Goal: Information Seeking & Learning: Learn about a topic

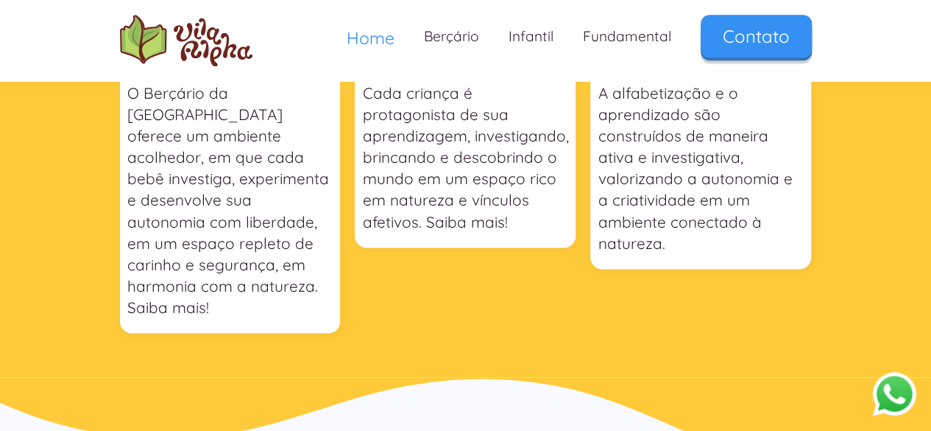
scroll to position [662, 0]
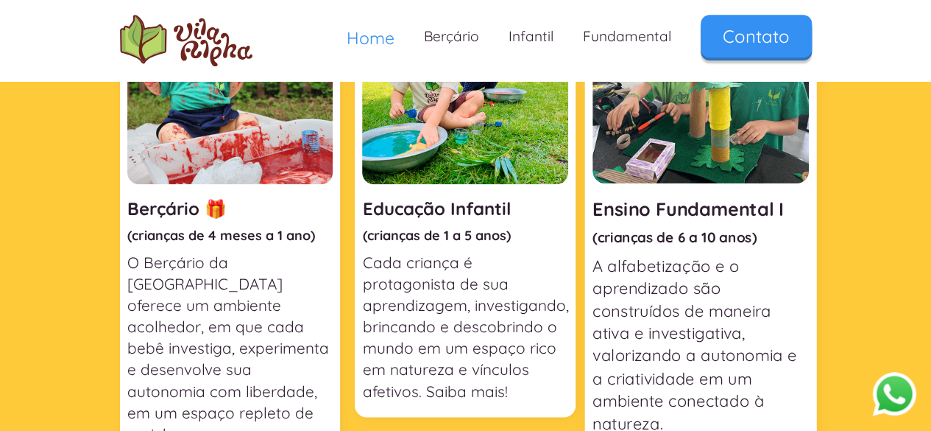
click at [668, 227] on div "Ensino Fundamental I (crianças de 6 a 10 anos) A alfabetização e o aprendizado …" at bounding box center [701, 308] width 216 height 251
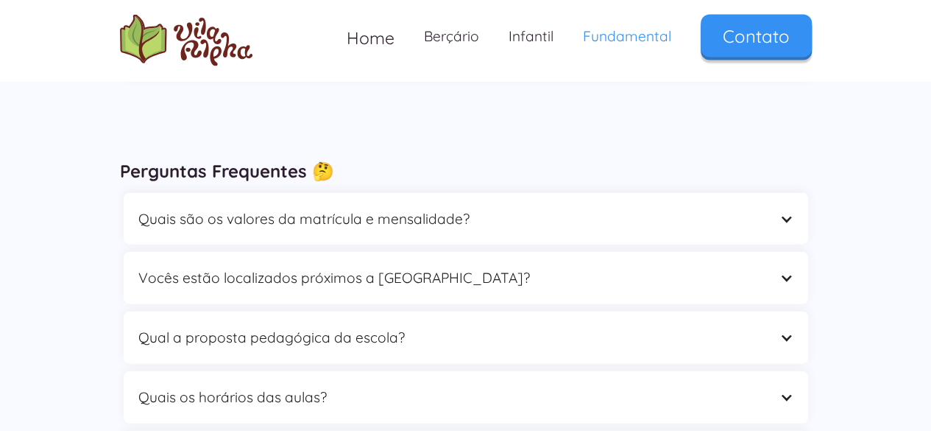
scroll to position [4343, 0]
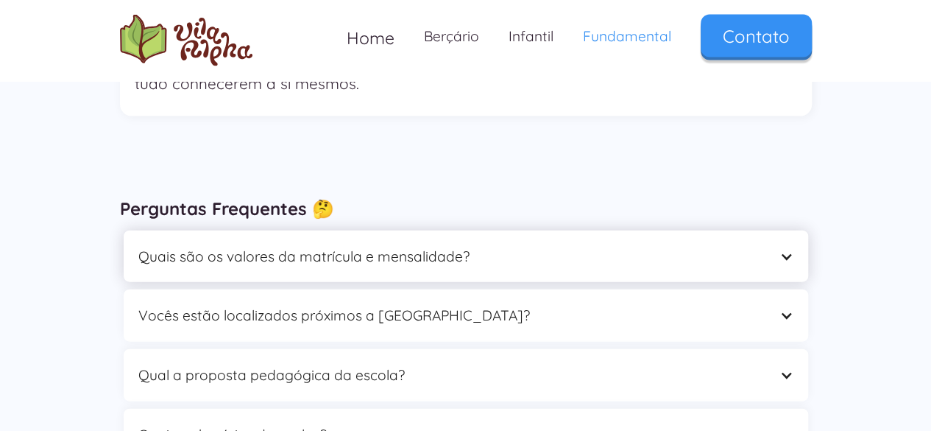
click at [505, 245] on div "Quais são os valores da matrícula e mensalidade?" at bounding box center [451, 256] width 626 height 23
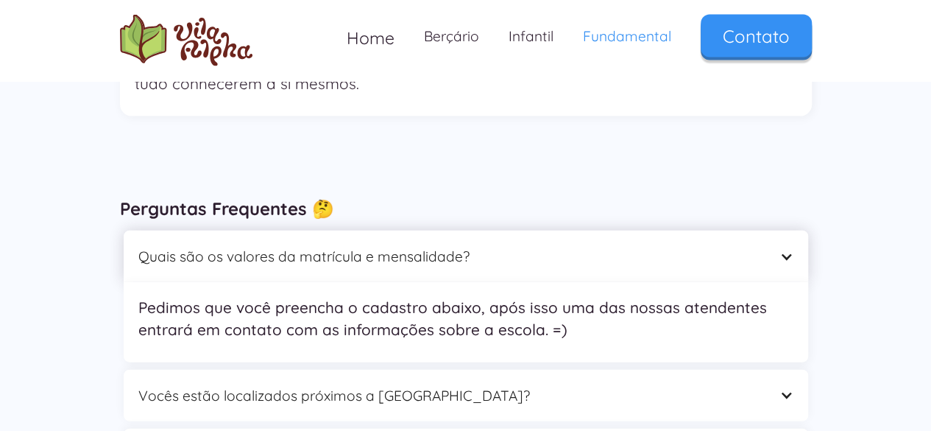
click at [506, 245] on div "Quais são os valores da matrícula e mensalidade?" at bounding box center [451, 256] width 626 height 23
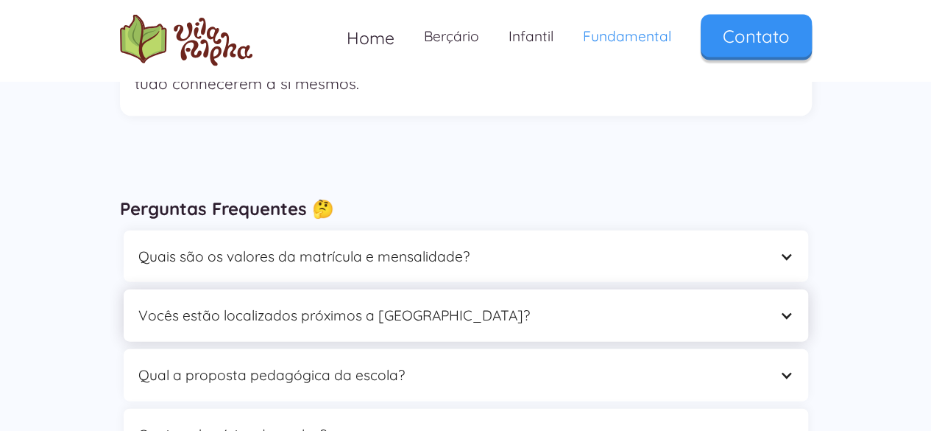
drag, startPoint x: 484, startPoint y: 227, endPoint x: 472, endPoint y: 255, distance: 30.0
click at [479, 289] on div "Vocês estão localizados próximos a [GEOGRAPHIC_DATA]?" at bounding box center [466, 315] width 685 height 52
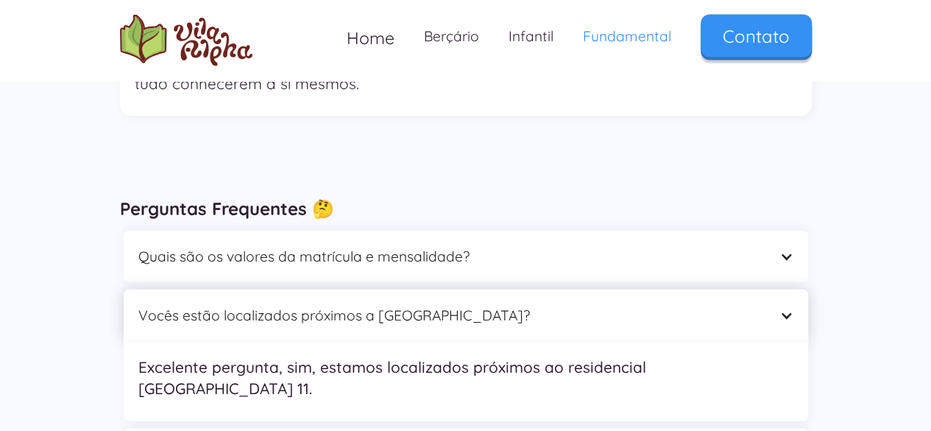
click at [465, 304] on div "Vocês estão localizados próximos a [GEOGRAPHIC_DATA]?" at bounding box center [451, 315] width 626 height 23
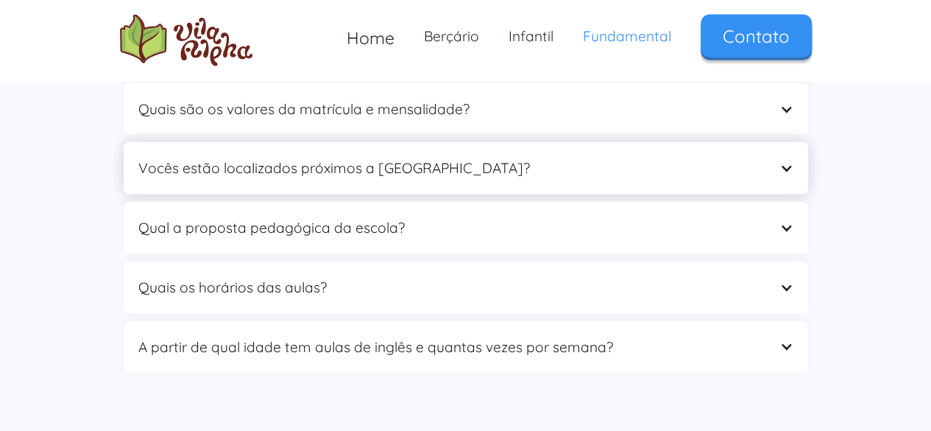
scroll to position [4563, 0]
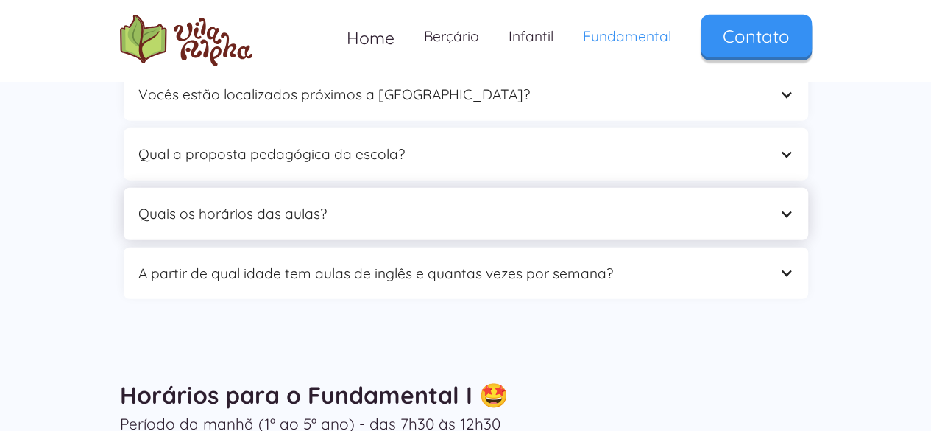
click at [459, 202] on div "Quais os horários das aulas?" at bounding box center [451, 213] width 626 height 23
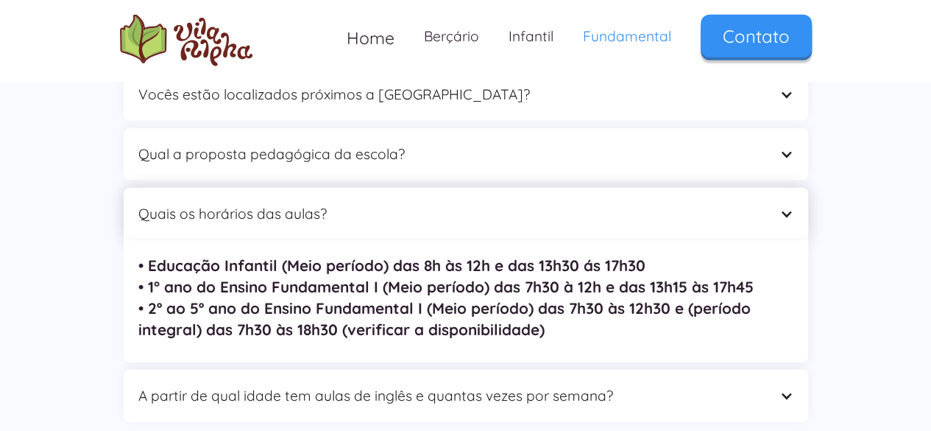
click at [436, 202] on div "Quais os horários das aulas?" at bounding box center [451, 213] width 626 height 23
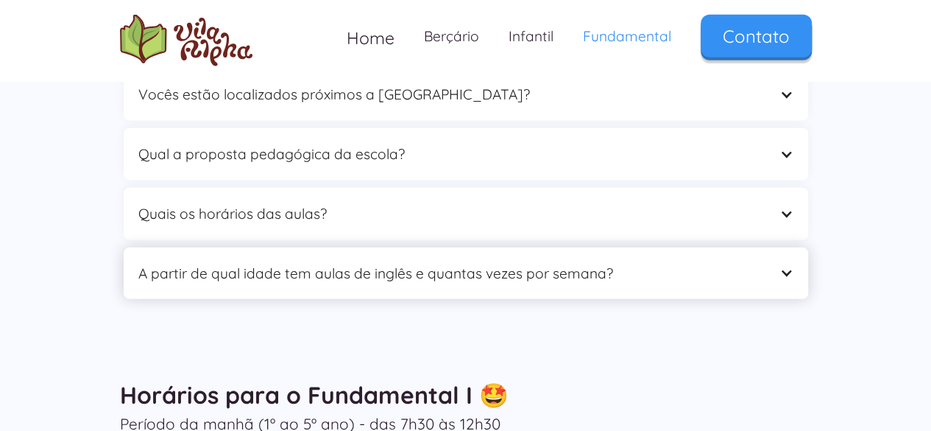
click at [368, 262] on div "A partir de qual idade tem aulas de inglês e quantas vezes por semana?" at bounding box center [451, 273] width 626 height 23
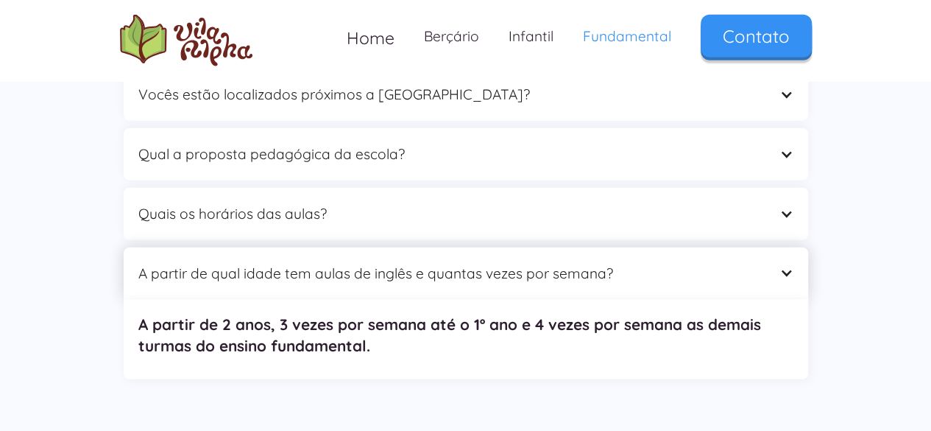
click at [368, 262] on div "A partir de qual idade tem aulas de inglês e quantas vezes por semana?" at bounding box center [451, 273] width 626 height 23
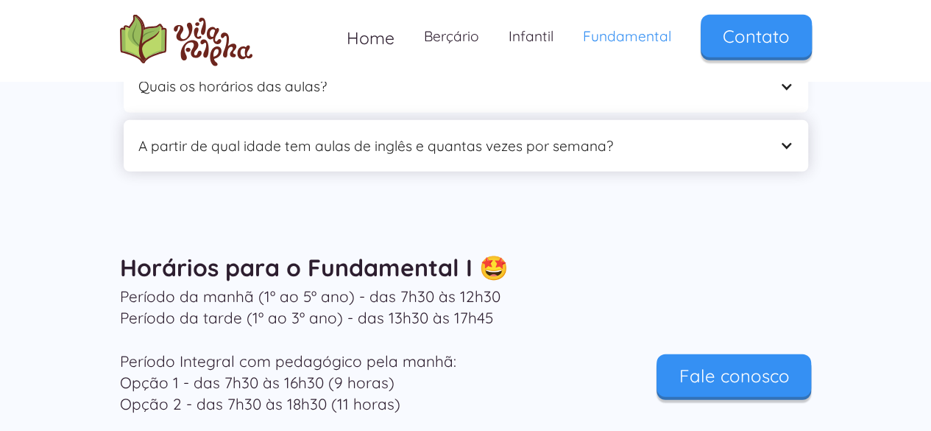
scroll to position [4711, 0]
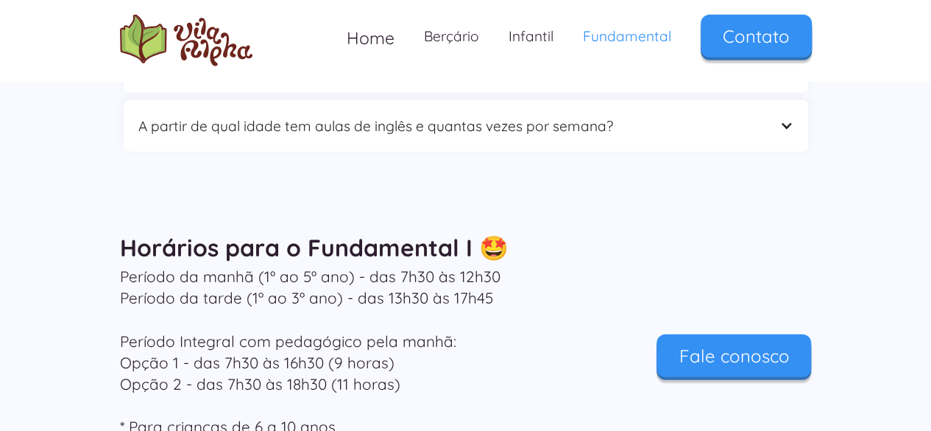
click at [320, 280] on p "Período da manhã (1º ao 5º ano) - das 7h30 às 12h30 Período da tarde (1º ao 3º …" at bounding box center [348, 351] width 456 height 171
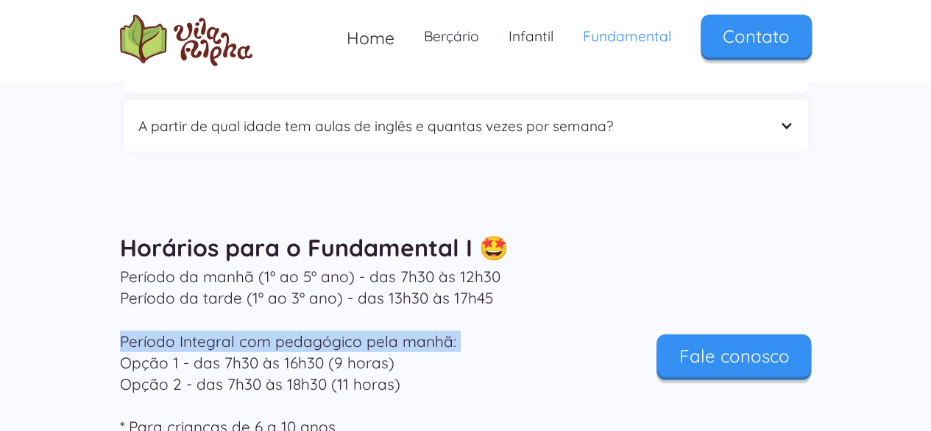
click at [320, 280] on p "Período da manhã (1º ao 5º ano) - das 7h30 às 12h30 Período da tarde (1º ao 3º …" at bounding box center [348, 351] width 456 height 171
click at [330, 274] on p "Período da manhã (1º ao 5º ano) - das 7h30 às 12h30 Período da tarde (1º ao 3º …" at bounding box center [348, 351] width 456 height 171
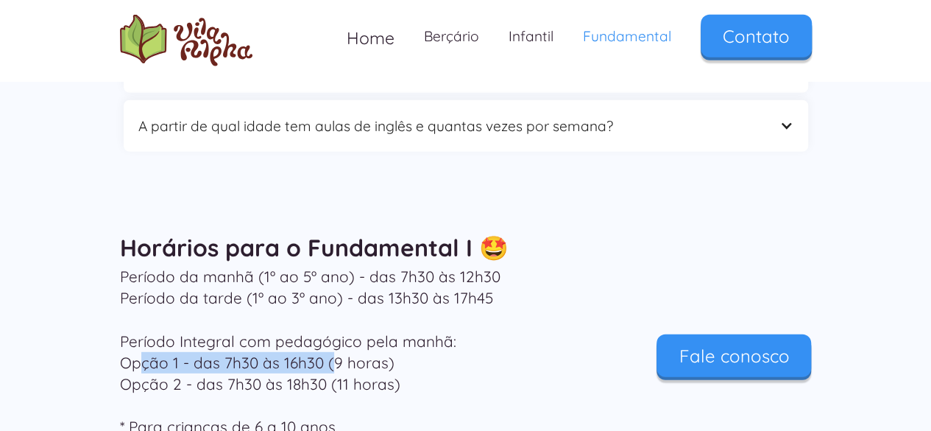
drag, startPoint x: 142, startPoint y: 297, endPoint x: 389, endPoint y: 298, distance: 246.6
click at [373, 297] on p "Período da manhã (1º ao 5º ano) - das 7h30 às 12h30 Período da tarde (1º ao 3º …" at bounding box center [348, 351] width 456 height 171
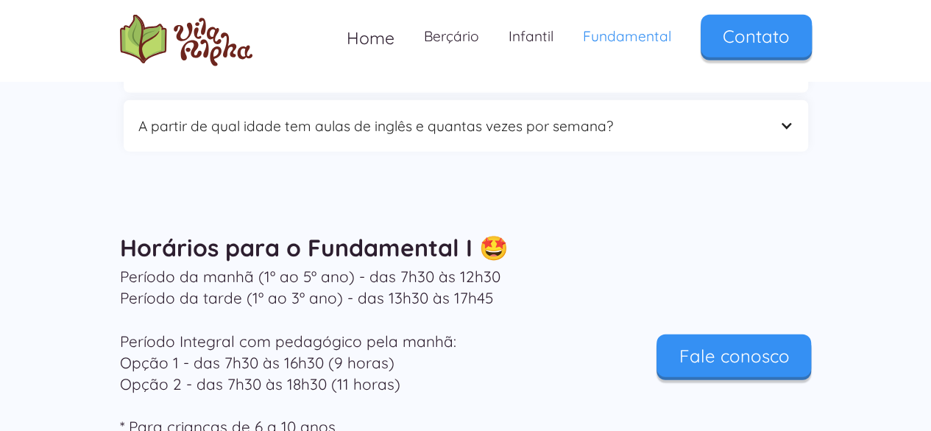
click at [389, 298] on p "Período da manhã (1º ao 5º ano) - das 7h30 às 12h30 Período da tarde (1º ao 3º …" at bounding box center [348, 351] width 456 height 171
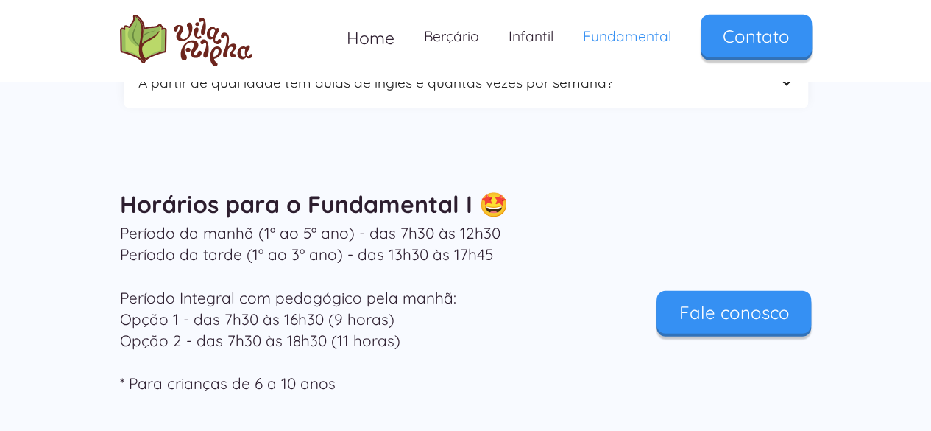
scroll to position [4784, 0]
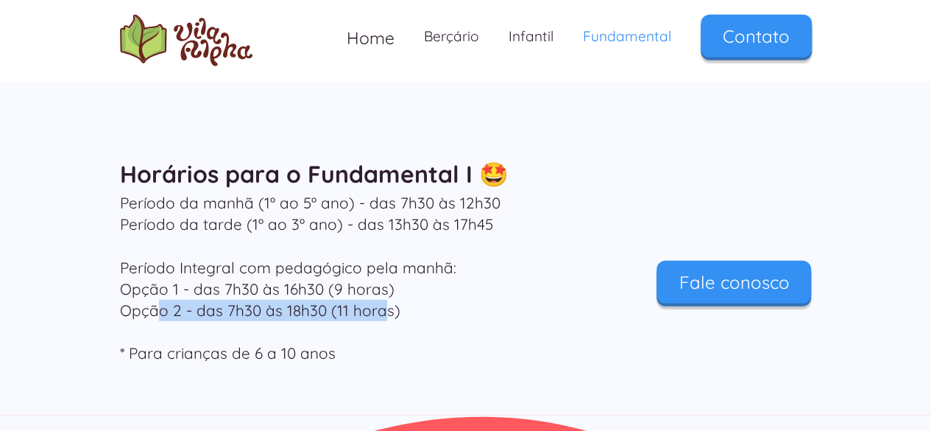
drag, startPoint x: 153, startPoint y: 247, endPoint x: 406, endPoint y: 239, distance: 253.3
click at [400, 241] on p "Período da manhã (1º ao 5º ano) - das 7h30 às 12h30 Período da tarde (1º ao 3º …" at bounding box center [348, 277] width 456 height 171
click at [406, 239] on p "Período da manhã (1º ao 5º ano) - das 7h30 às 12h30 Período da tarde (1º ao 3º …" at bounding box center [348, 277] width 456 height 171
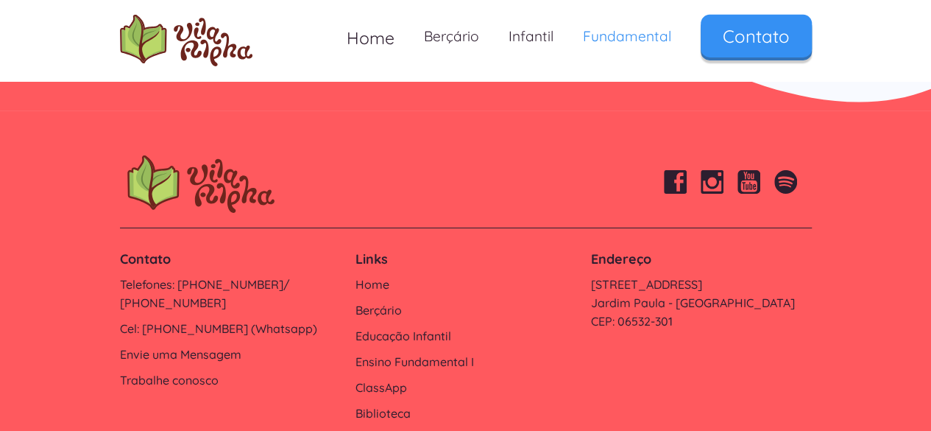
scroll to position [5205, 0]
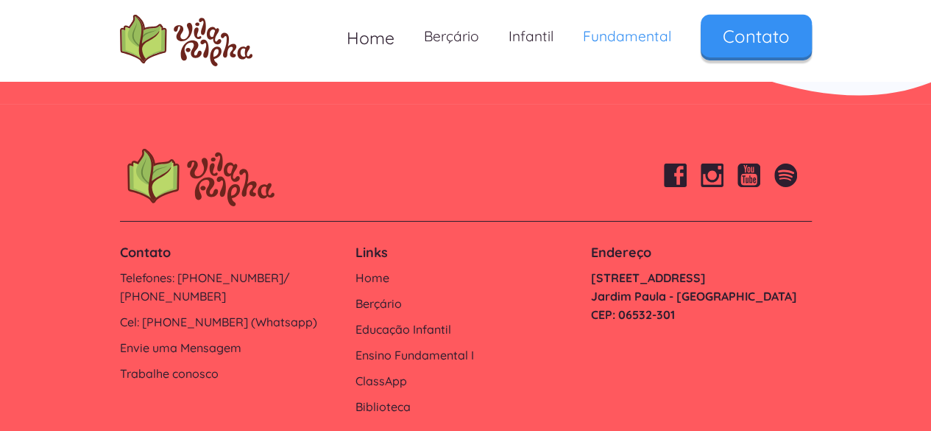
click at [627, 269] on link "[STREET_ADDRESS]: 06532-301" at bounding box center [700, 296] width 221 height 55
